Goal: Find specific page/section: Find specific page/section

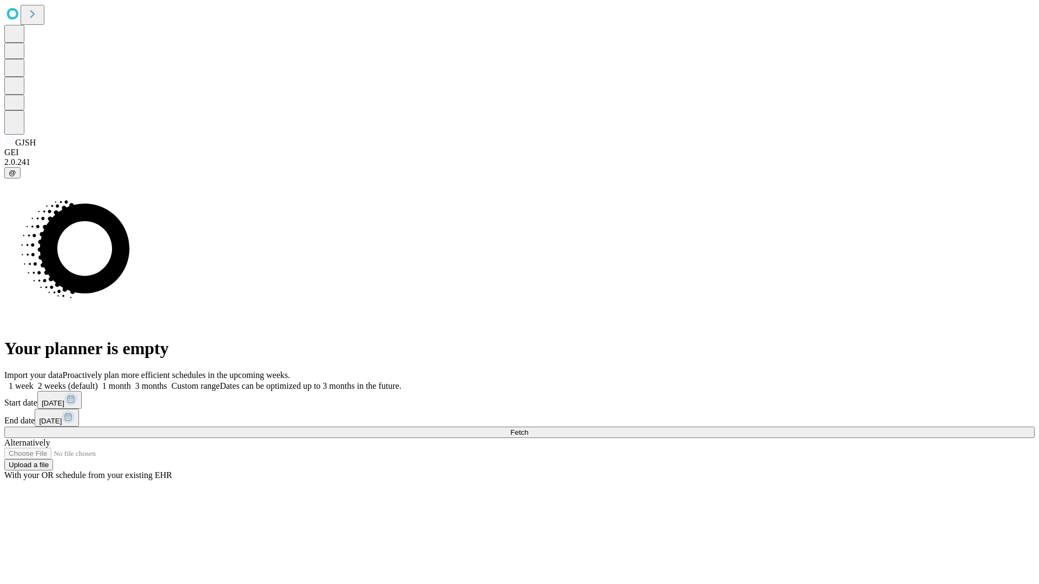
click at [528, 429] on span "Fetch" at bounding box center [519, 433] width 18 height 8
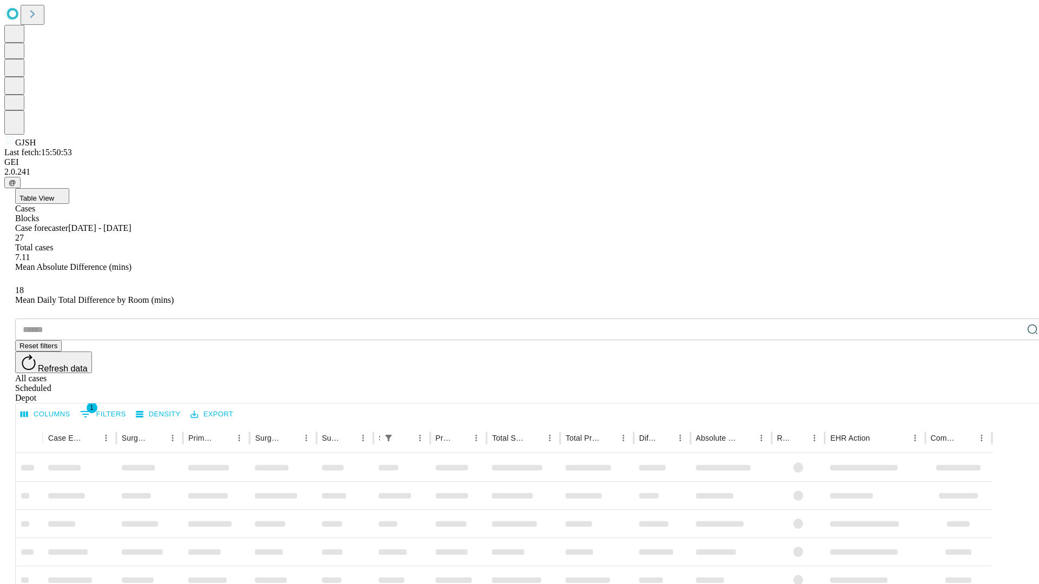
click at [1011, 393] on div "Depot" at bounding box center [530, 398] width 1030 height 10
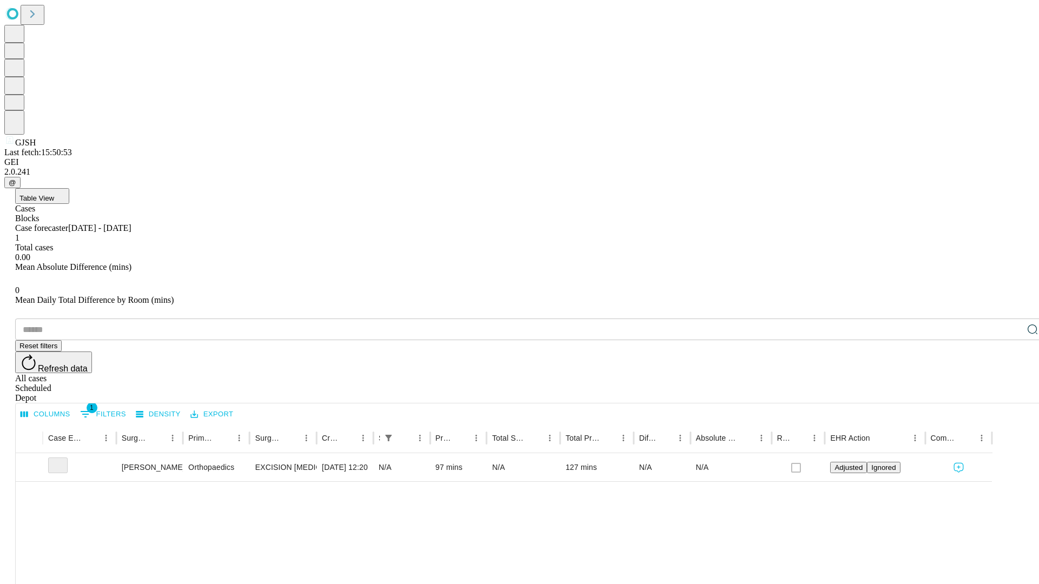
click at [923, 374] on div "All cases" at bounding box center [530, 379] width 1030 height 10
